Goal: Task Accomplishment & Management: Manage account settings

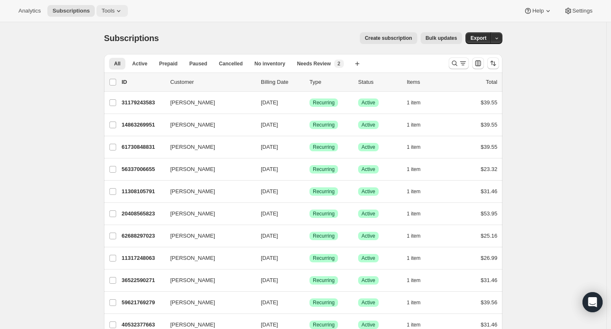
click at [115, 10] on icon at bounding box center [119, 11] width 8 height 8
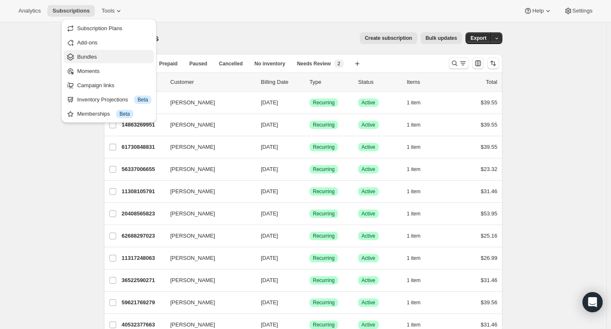
click at [97, 56] on span "Bundles" at bounding box center [114, 57] width 74 height 8
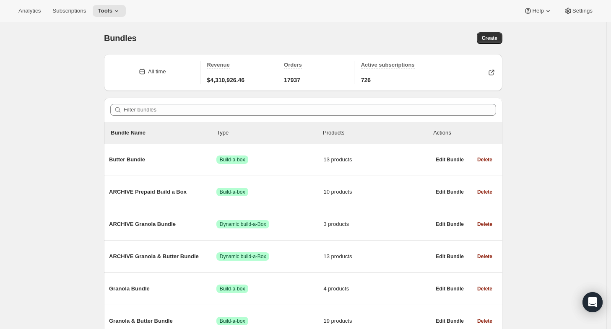
scroll to position [41, 0]
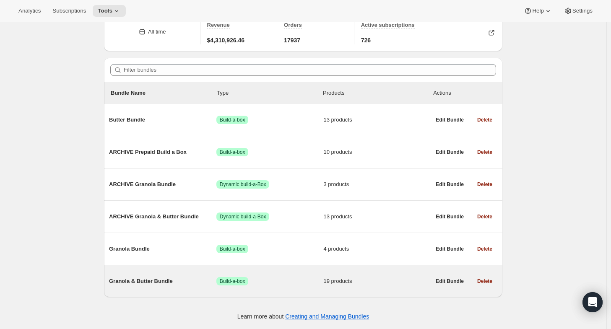
click at [159, 286] on div "Granola & Butter Bundle Success Build-a-box 19 products" at bounding box center [270, 282] width 322 height 22
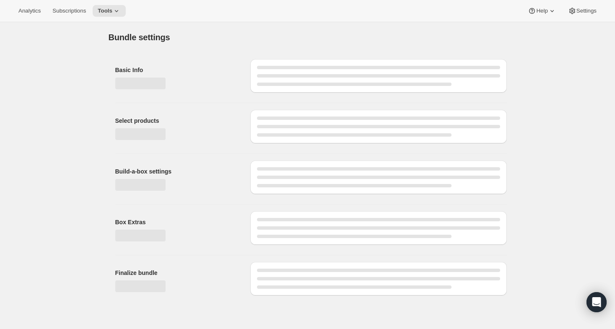
type input "Granola & Butter Bundle"
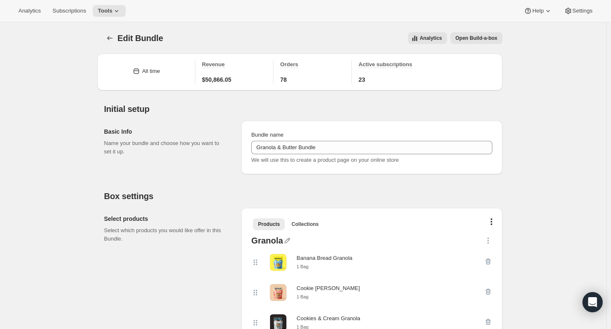
scroll to position [201, 0]
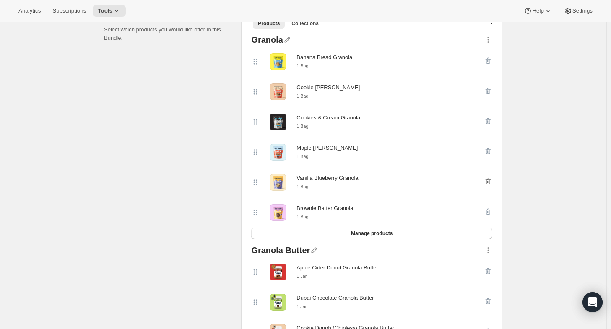
click at [492, 183] on icon "button" at bounding box center [488, 181] width 8 height 8
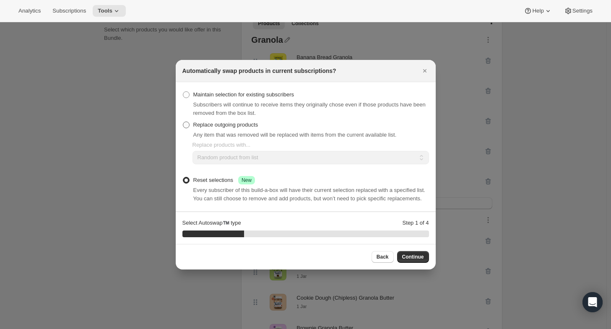
click at [187, 123] on span ":rce:" at bounding box center [186, 125] width 7 height 7
click at [183, 122] on input "Replace outgoing products" at bounding box center [183, 122] width 0 height 0
radio input "true"
click at [229, 161] on select "Random product from list Matching product type Select specific replacements" at bounding box center [311, 157] width 237 height 13
select select "selection"
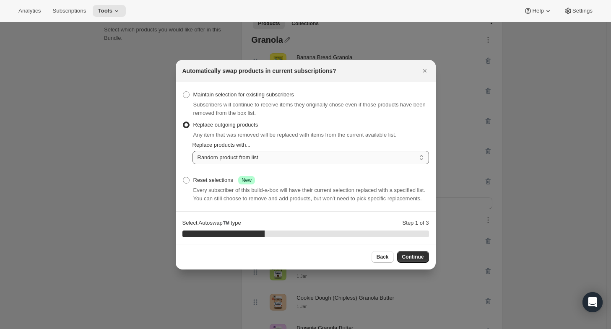
click at [193, 151] on select "Random product from list Matching product type Select specific replacements" at bounding box center [311, 157] width 237 height 13
click at [411, 257] on span "Continue" at bounding box center [413, 257] width 22 height 7
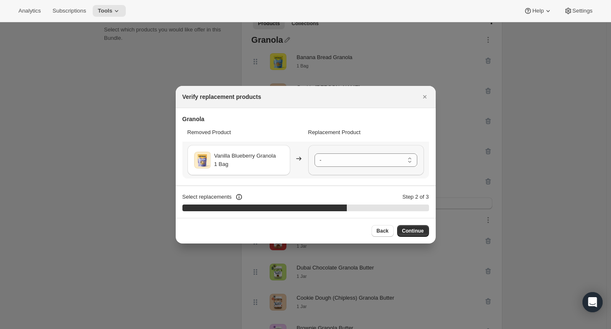
click at [359, 168] on div "- Banana Bread Granola - 1 Bag Cookie Dough Granola - 1 Bag Cookies & Cream Gra…" at bounding box center [366, 160] width 116 height 30
click at [351, 163] on select "- Banana Bread Granola - 1 Bag Cookie Dough Granola - 1 Bag Cookies & Cream Gra…" at bounding box center [366, 160] width 103 height 13
click at [413, 231] on span "Continue" at bounding box center [413, 231] width 22 height 7
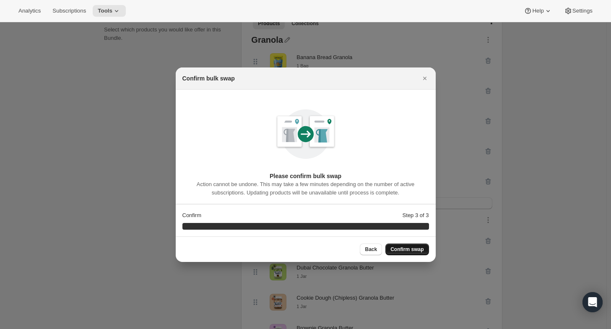
click at [401, 249] on span "Confirm swap" at bounding box center [407, 249] width 33 height 7
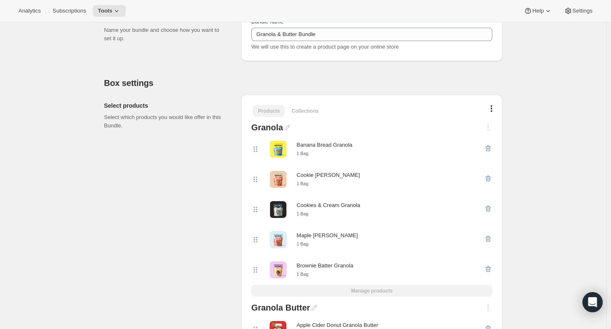
scroll to position [168, 0]
click at [490, 271] on div at bounding box center [488, 269] width 8 height 17
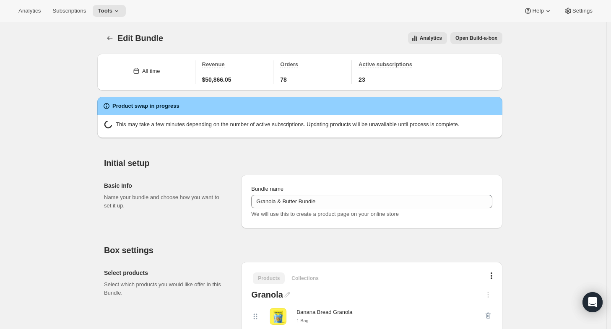
click at [113, 44] on div "Edit Bundle. This page is ready Edit Bundle Analytics Open Build-a-box More act…" at bounding box center [303, 38] width 399 height 32
click at [111, 38] on icon "Bundles" at bounding box center [110, 38] width 8 height 8
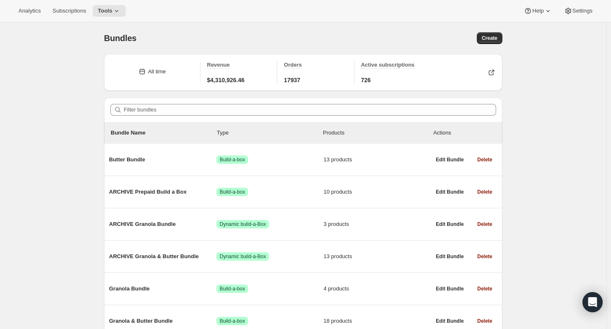
scroll to position [41, 0]
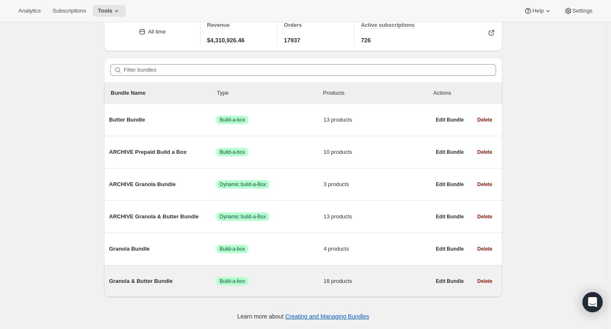
click at [149, 285] on span "Granola & Butter Bundle" at bounding box center [162, 281] width 107 height 8
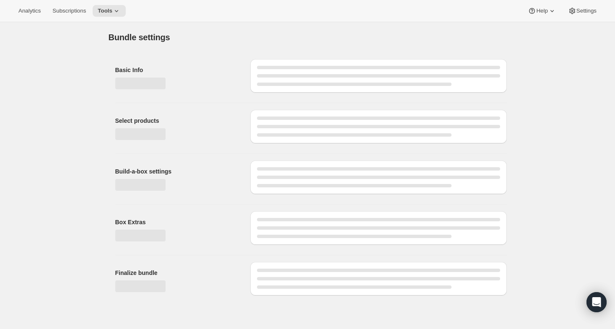
type input "Granola & Butter Bundle"
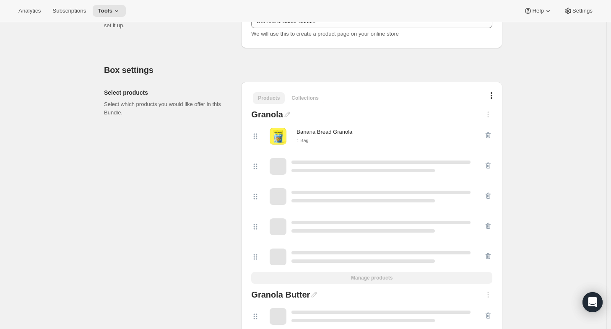
scroll to position [211, 0]
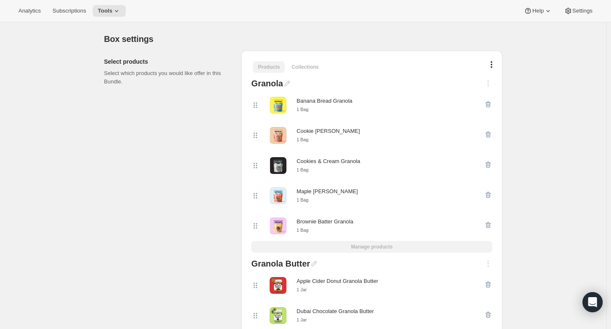
click at [489, 224] on div at bounding box center [488, 226] width 8 height 17
